Goal: Find specific page/section: Find specific page/section

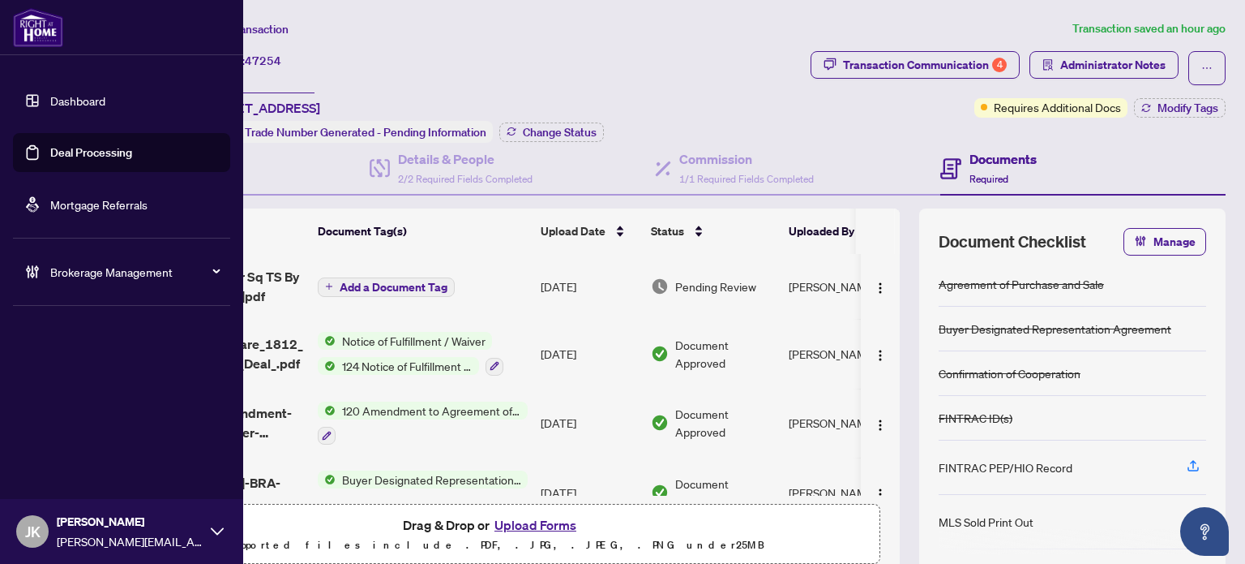
click at [95, 156] on link "Deal Processing" at bounding box center [91, 152] width 82 height 15
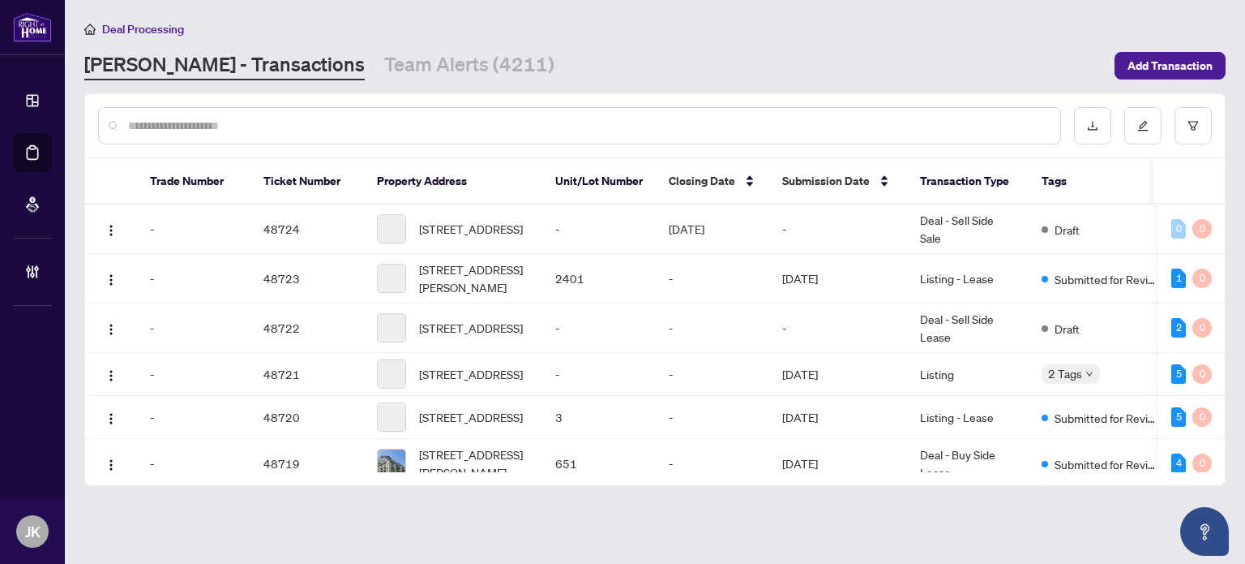
click at [261, 120] on input "text" at bounding box center [588, 126] width 920 height 18
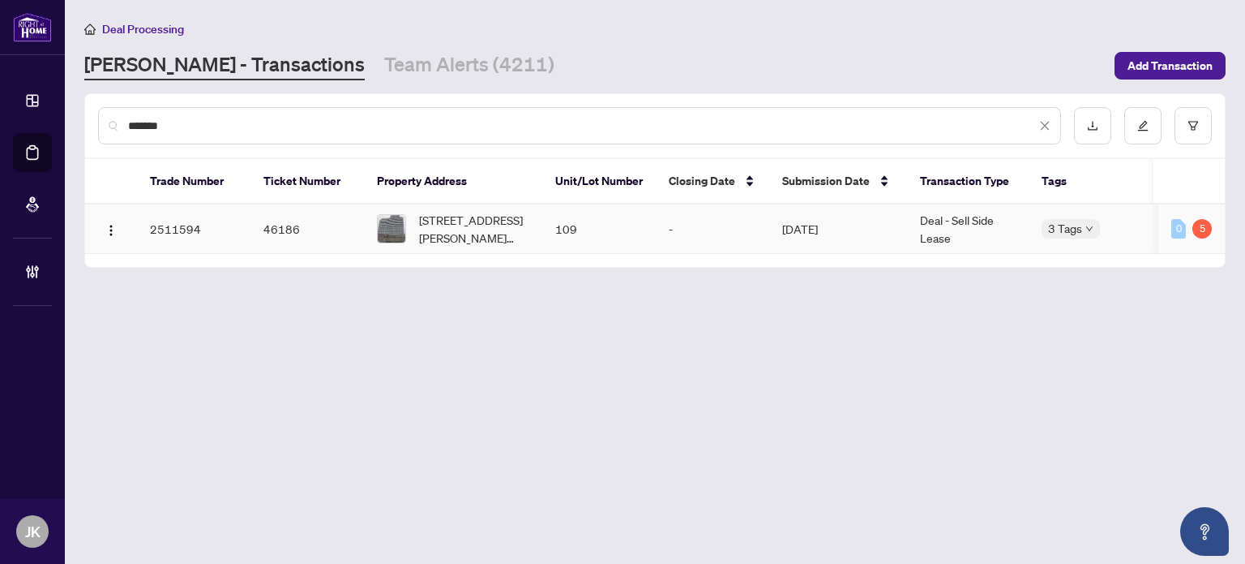
type input "*******"
click at [472, 250] on td "[STREET_ADDRESS][PERSON_NAME][PERSON_NAME]" at bounding box center [453, 228] width 178 height 49
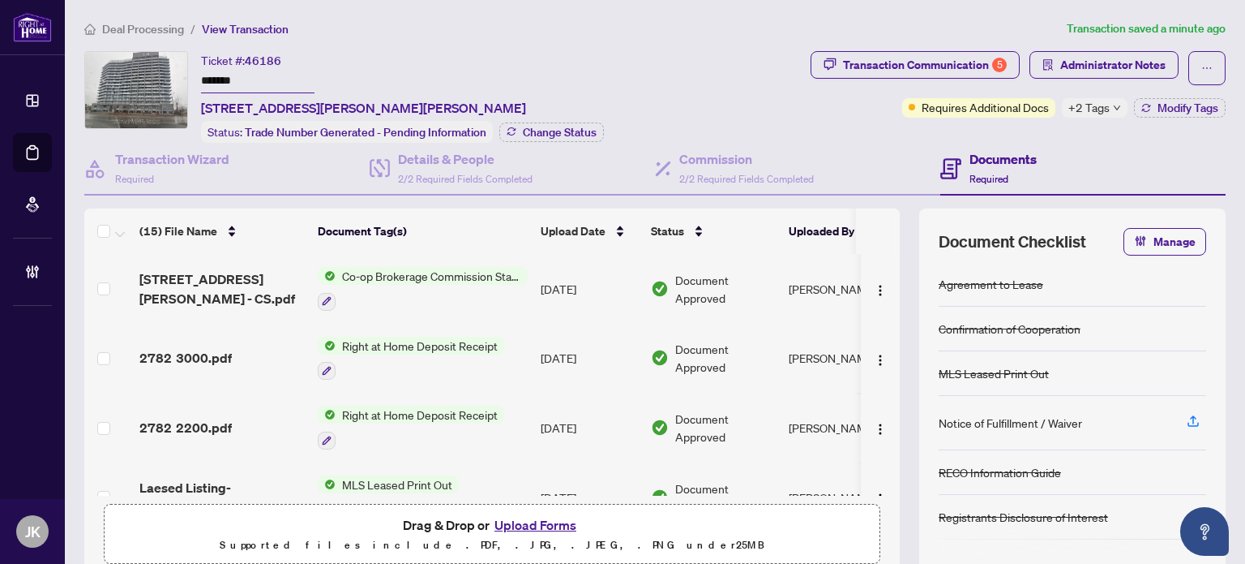
click at [418, 281] on span "Co-op Brokerage Commission Statement" at bounding box center [432, 276] width 192 height 18
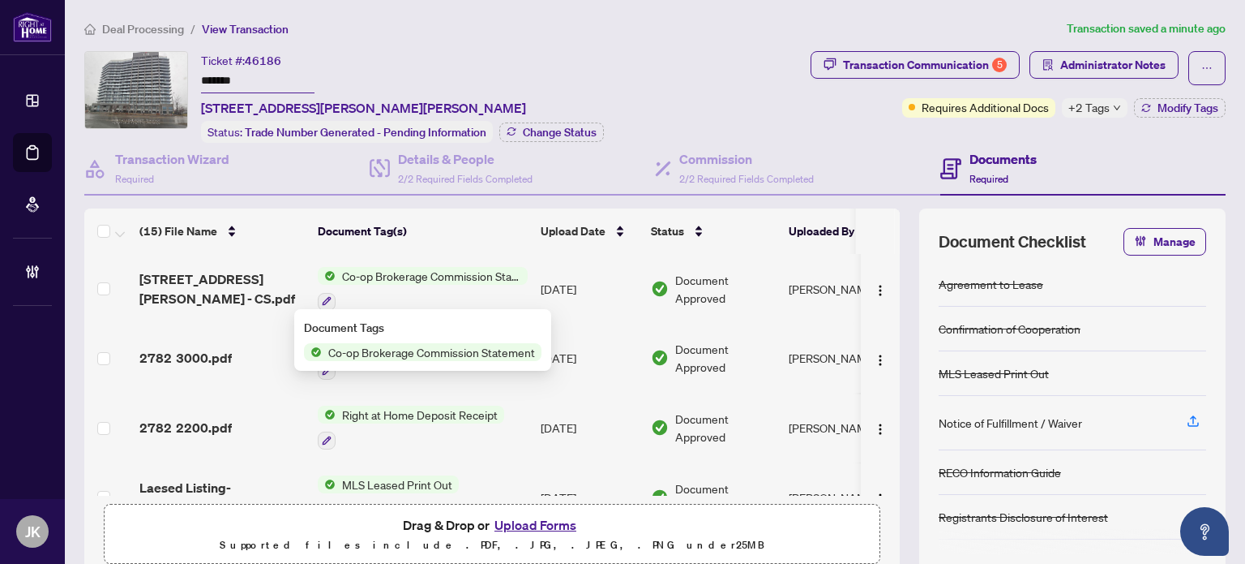
click at [465, 350] on span "Co-op Brokerage Commission Statement" at bounding box center [432, 352] width 220 height 18
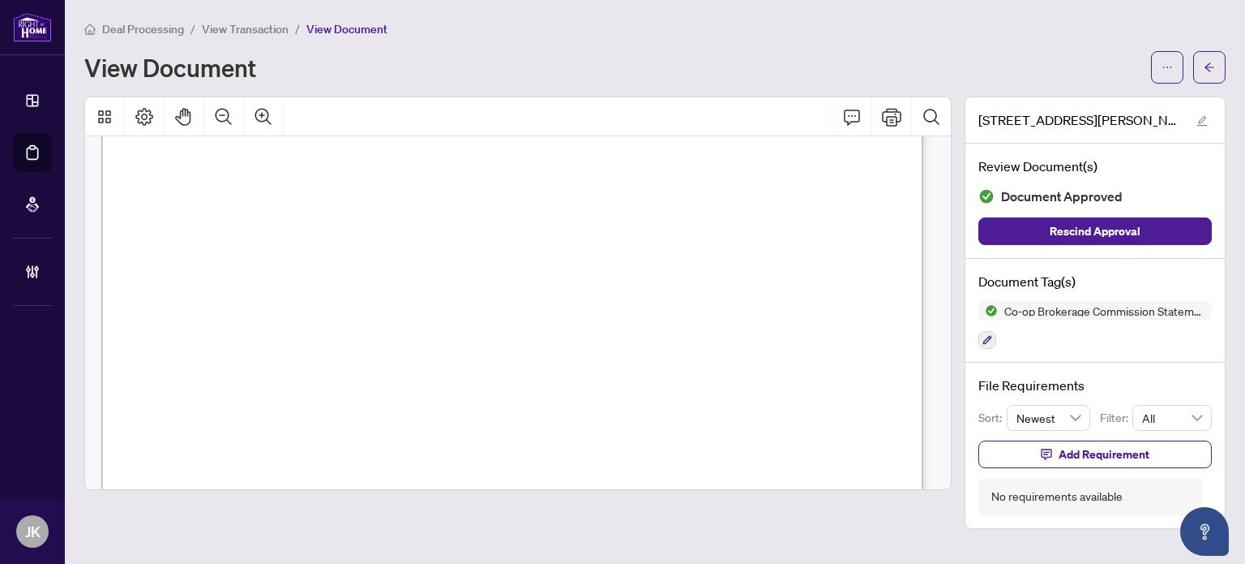
scroll to position [243, 0]
click at [1224, 72] on button "button" at bounding box center [1210, 67] width 32 height 32
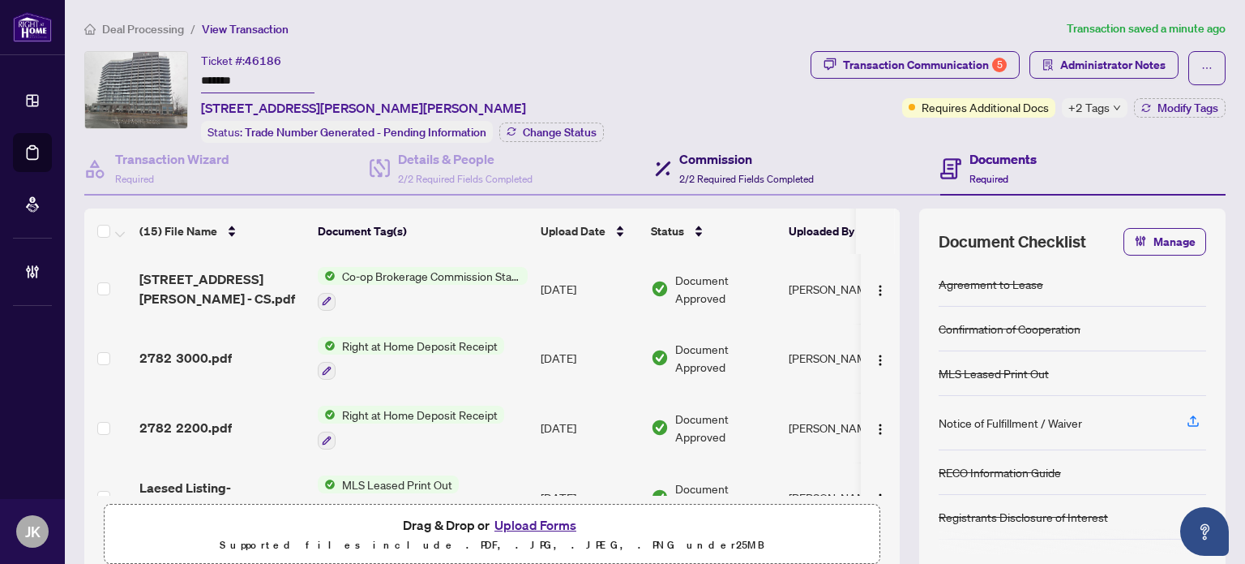
click at [698, 173] on span "2/2 Required Fields Completed" at bounding box center [747, 179] width 135 height 12
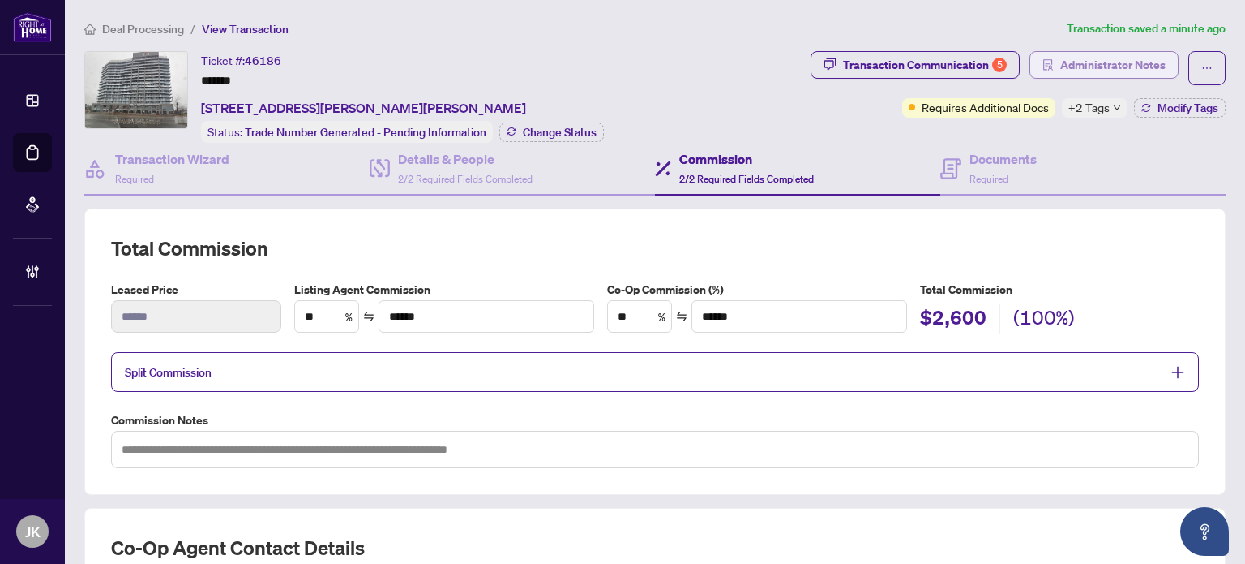
click at [1078, 58] on span "Administrator Notes" at bounding box center [1113, 65] width 105 height 26
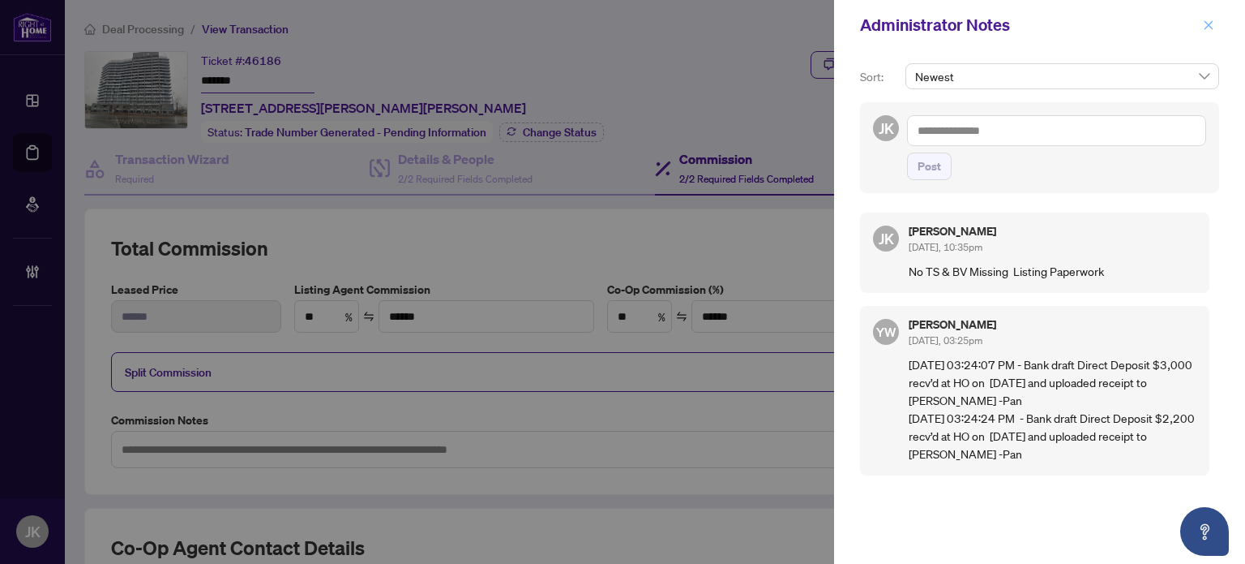
click at [1206, 25] on icon "close" at bounding box center [1208, 24] width 11 height 11
